Goal: Transaction & Acquisition: Download file/media

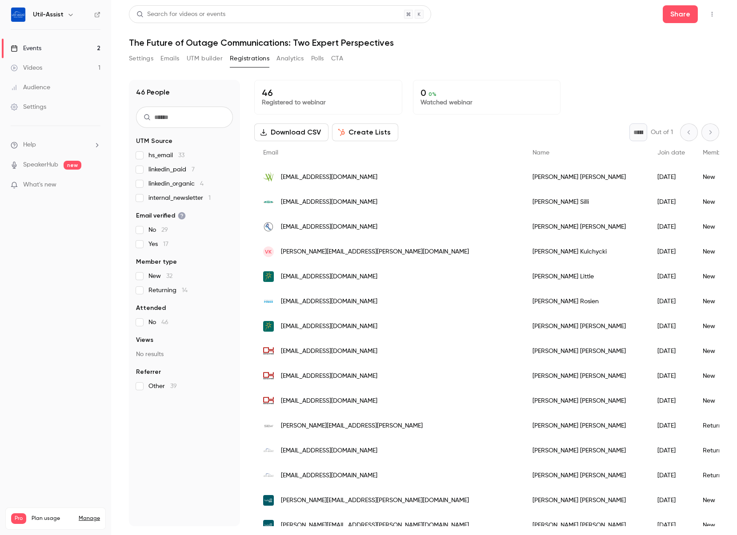
drag, startPoint x: 0, startPoint y: 0, endPoint x: 57, endPoint y: 45, distance: 73.1
click at [57, 45] on link "Events 2" at bounding box center [55, 49] width 111 height 20
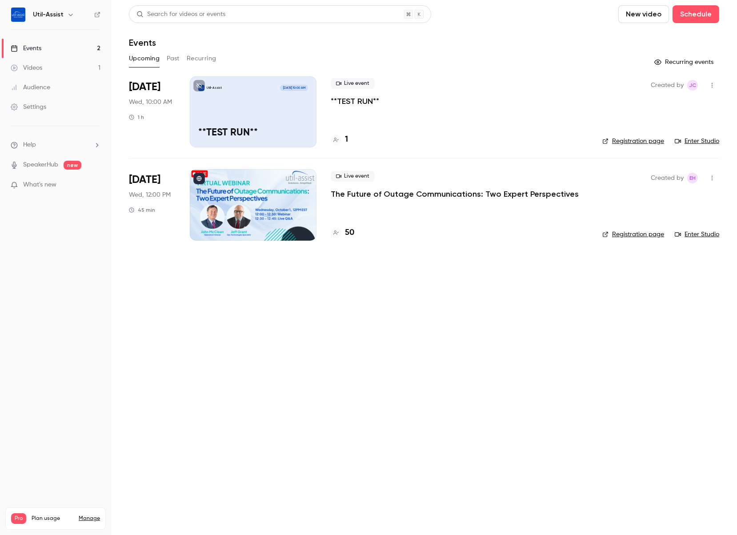
click at [687, 140] on link "Enter Studio" at bounding box center [697, 141] width 44 height 9
click at [351, 234] on h4 "50" at bounding box center [349, 233] width 9 height 12
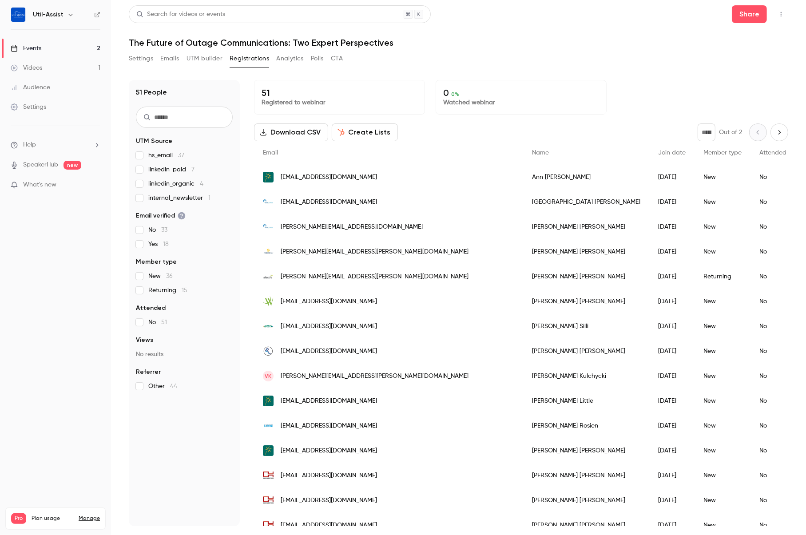
click at [311, 135] on button "Download CSV" at bounding box center [291, 133] width 74 height 18
click at [775, 133] on icon "Next page" at bounding box center [780, 132] width 10 height 7
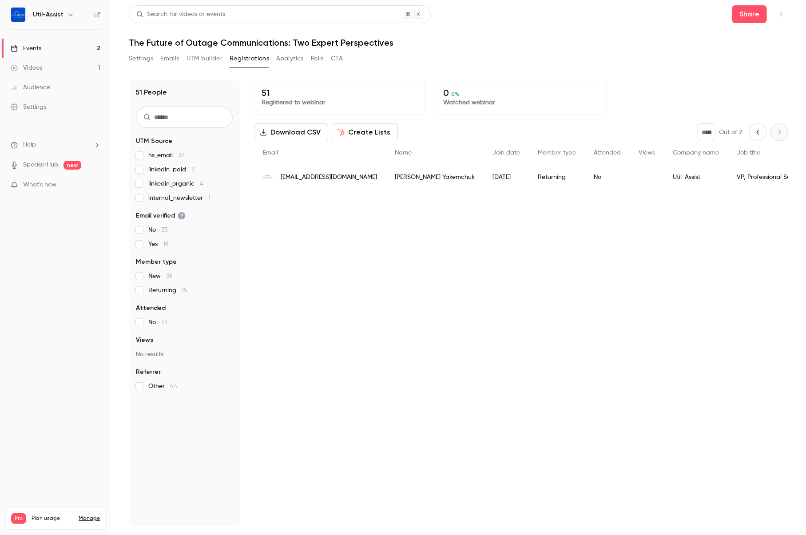
click at [754, 135] on icon "Previous page" at bounding box center [759, 132] width 10 height 7
type input "*"
